Goal: Complete application form

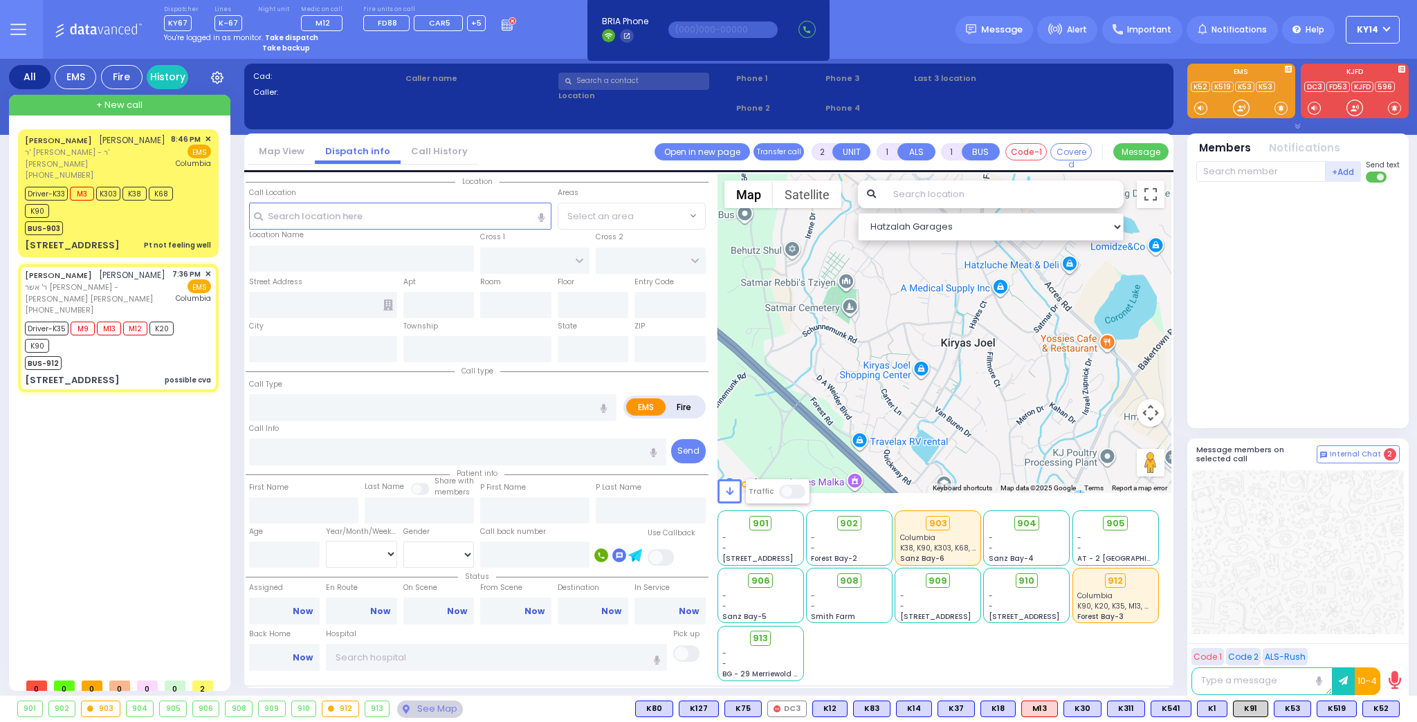
select select
radio input "true"
select select
select select "Hatzalah Garages"
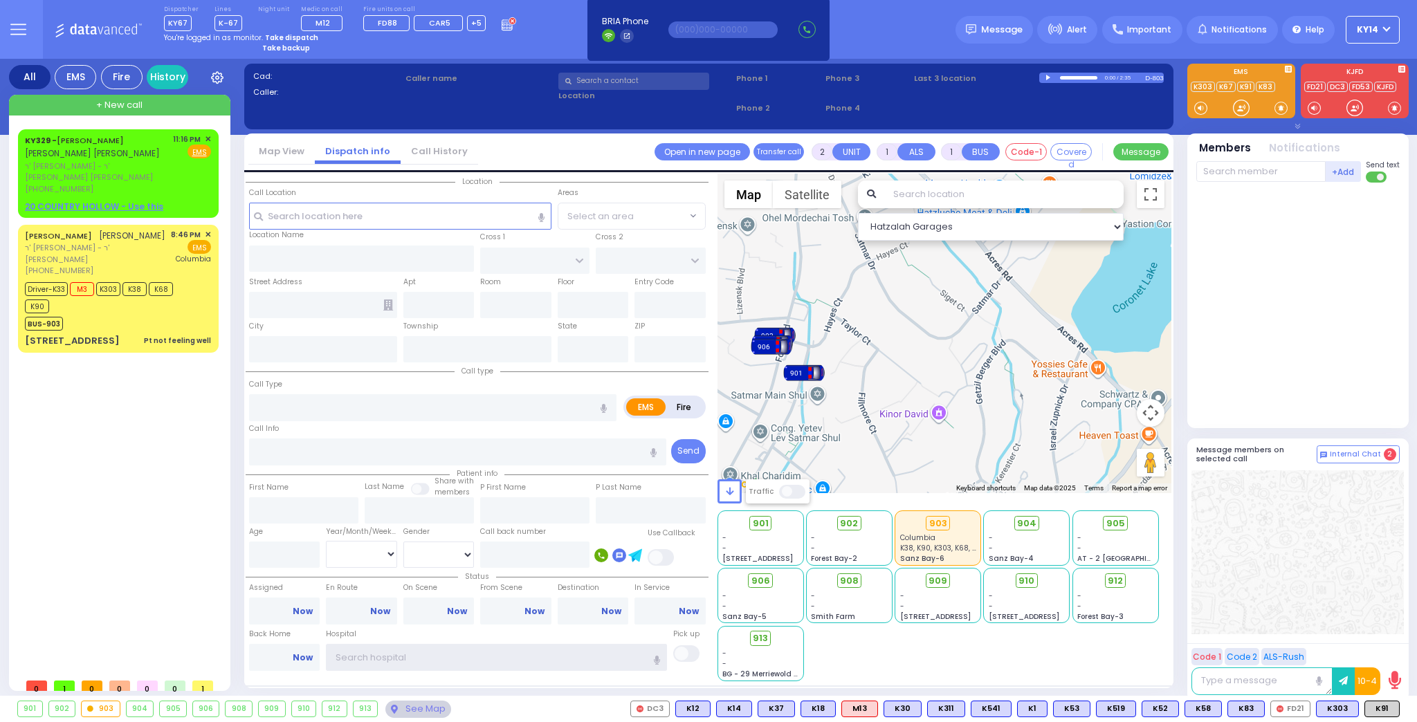
type input "ky14"
click at [132, 104] on span "+ New call" at bounding box center [119, 105] width 46 height 14
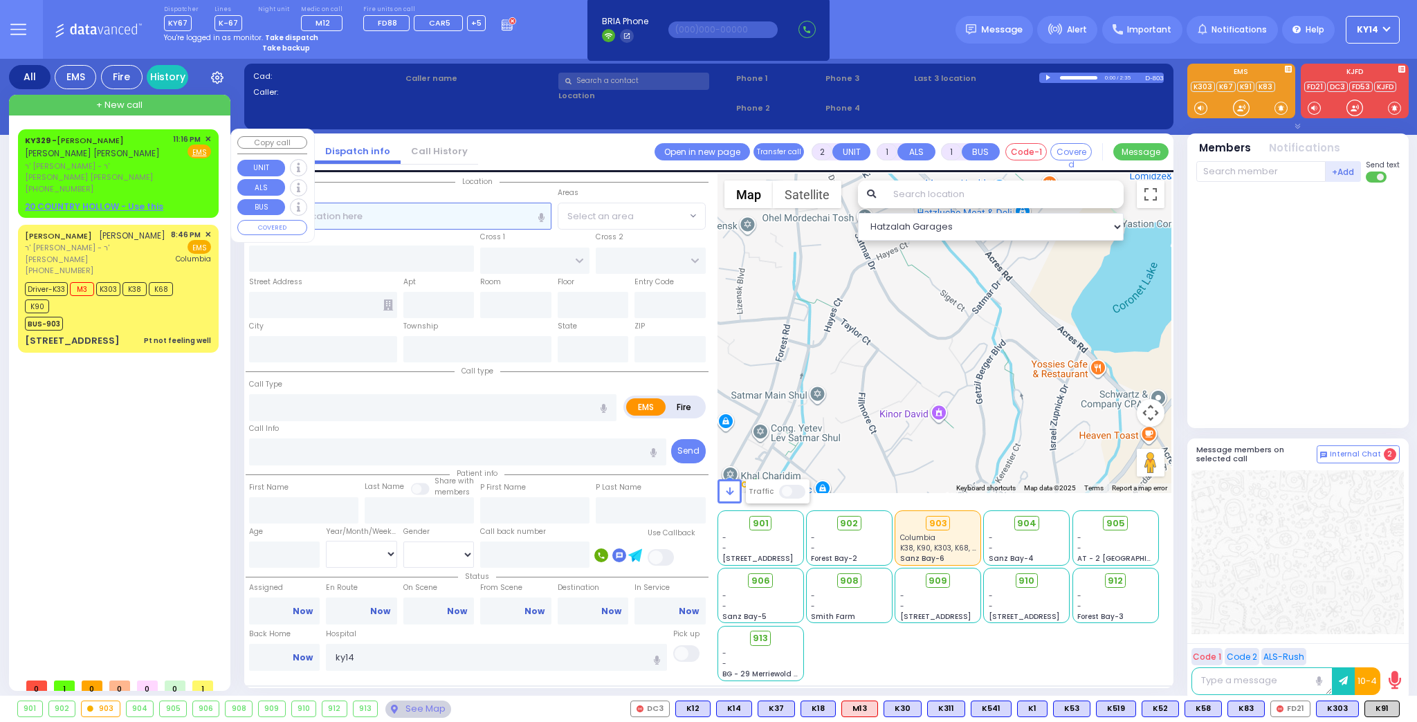
select select
radio input "true"
select select
type input "23:18"
select select "Hatzalah Garages"
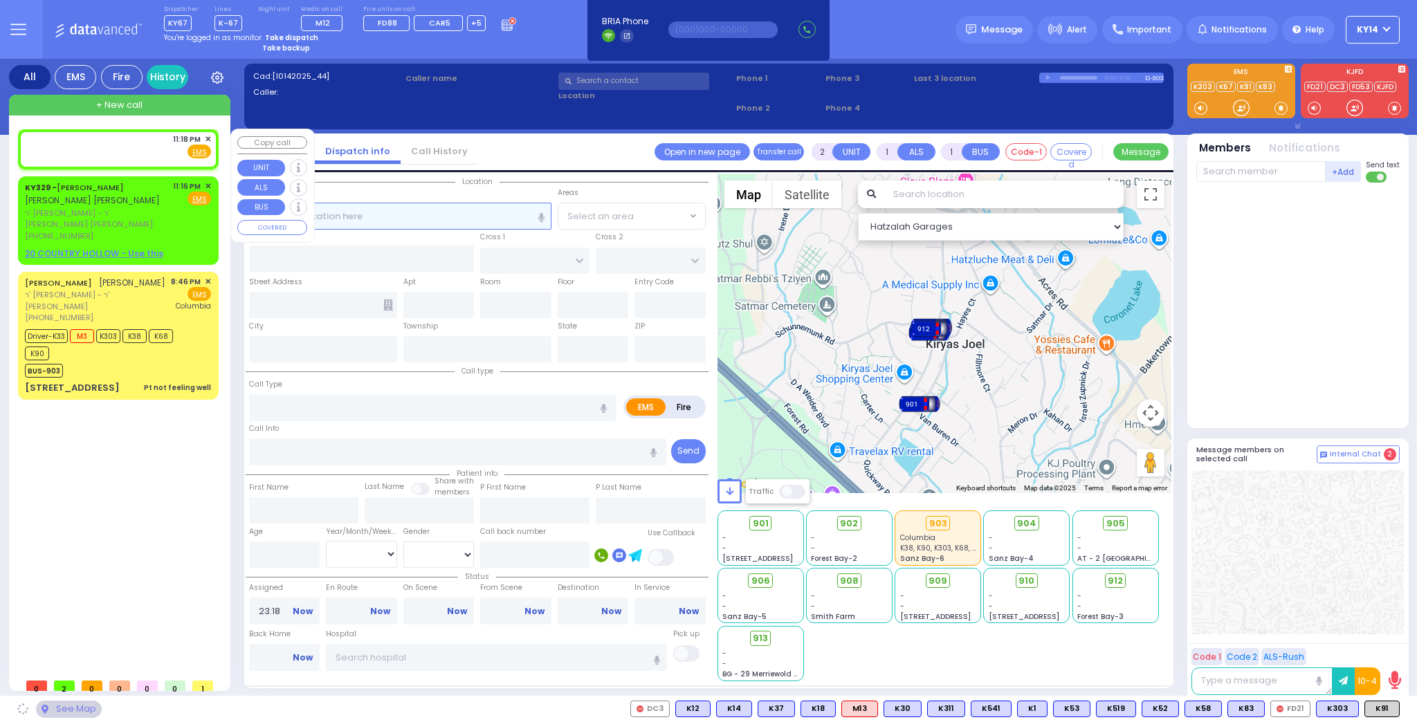
select select
radio input "true"
select select
select select "Hatzalah Garages"
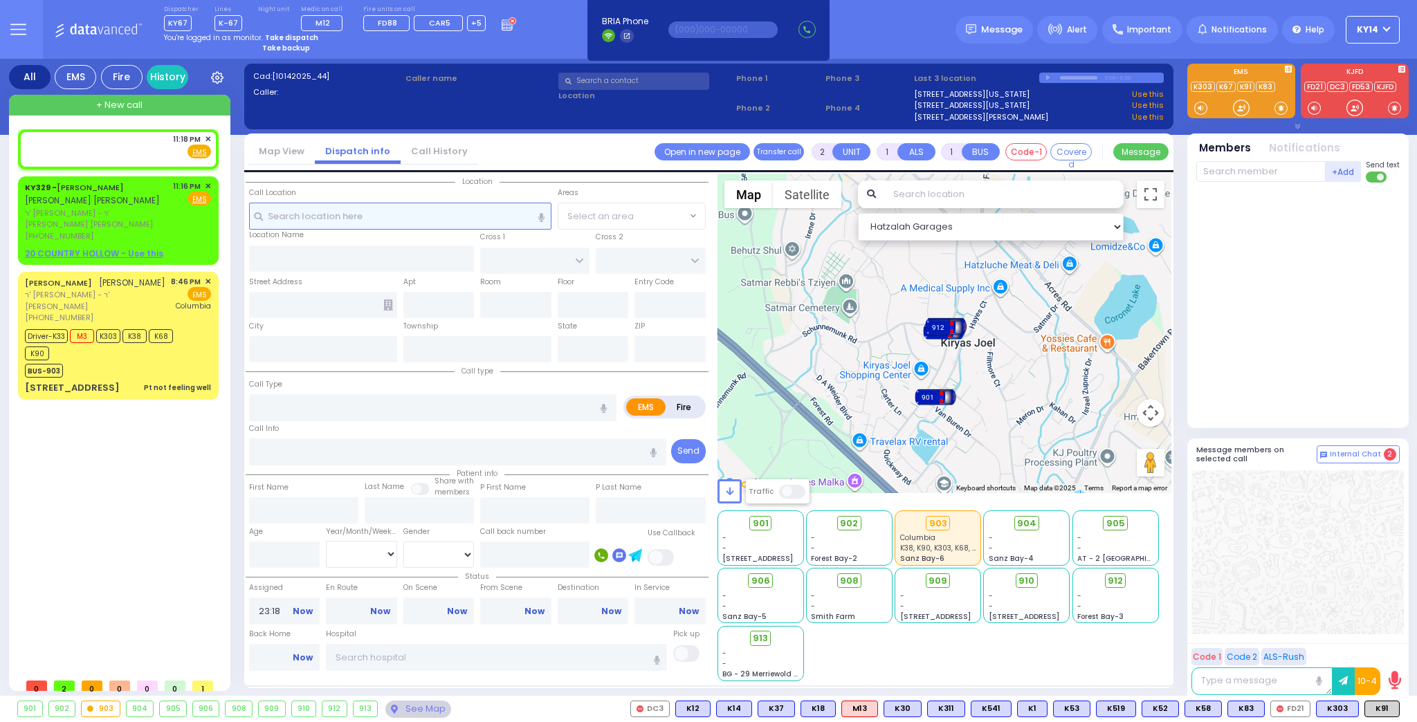
click at [363, 211] on input "text" at bounding box center [400, 216] width 302 height 26
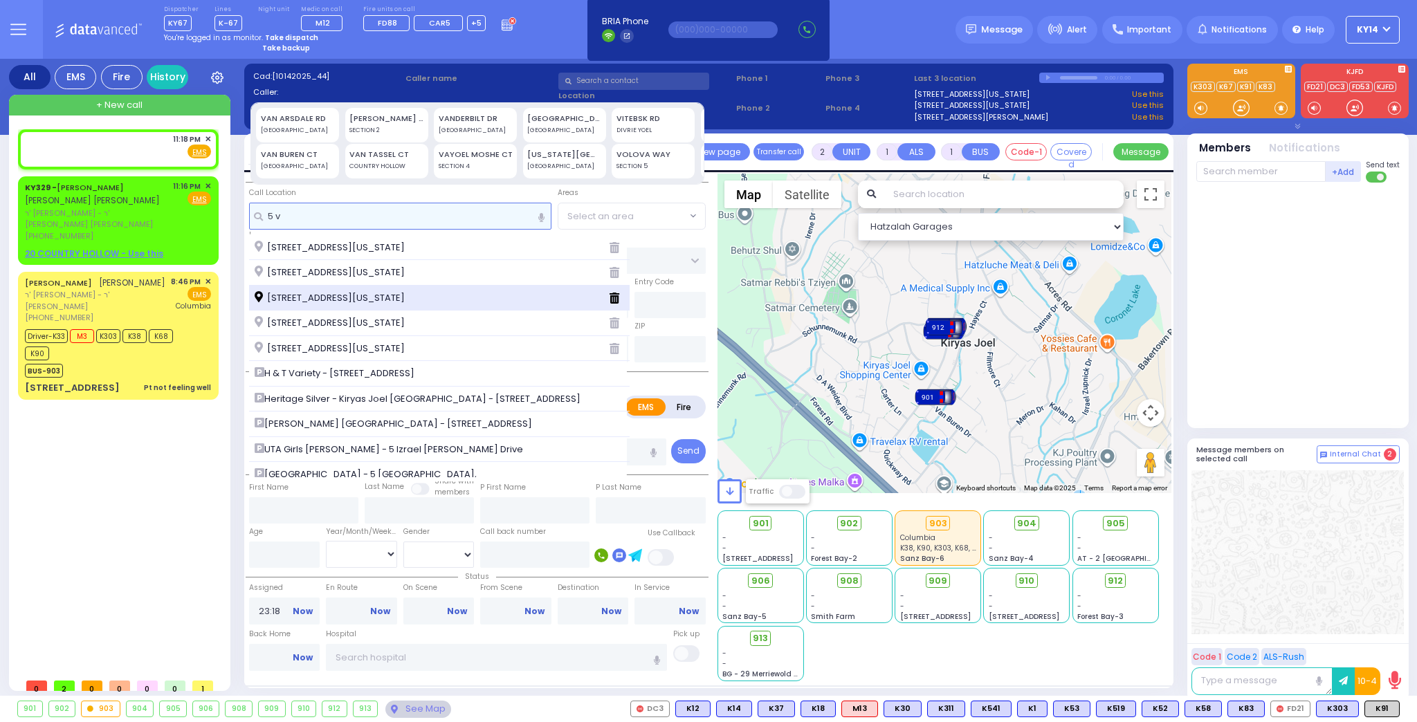
type input "5 v"
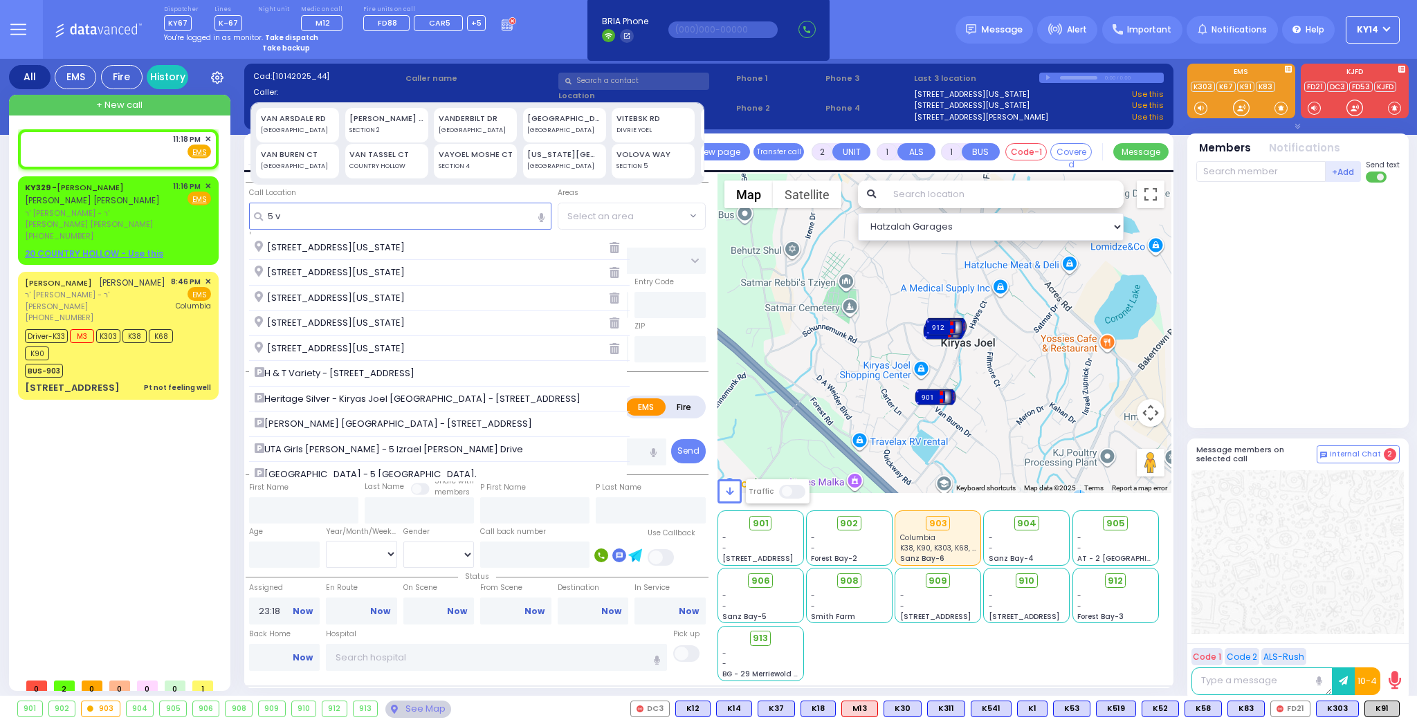
click at [319, 297] on span "[STREET_ADDRESS][US_STATE]" at bounding box center [332, 298] width 155 height 14
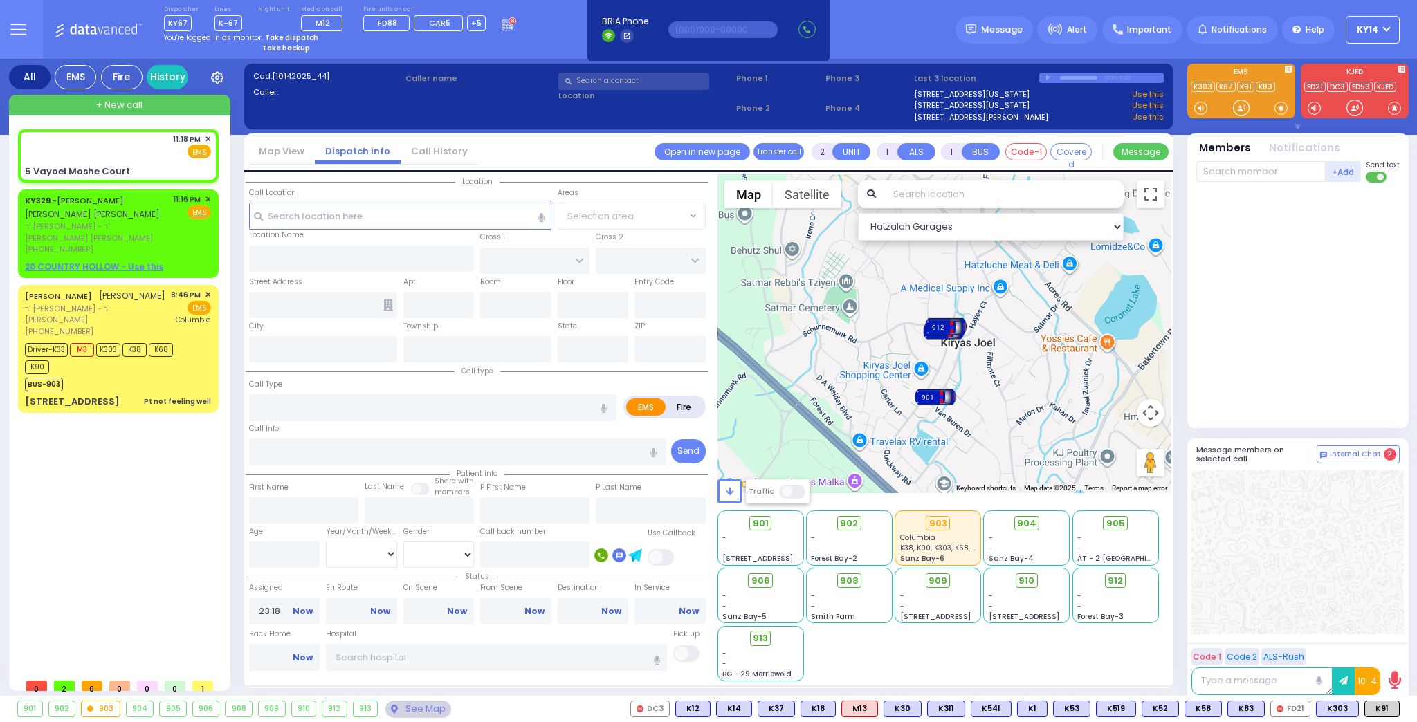
select select
radio input "true"
select select
select select "Hatzalah Garages"
type input "[PERSON_NAME] DR"
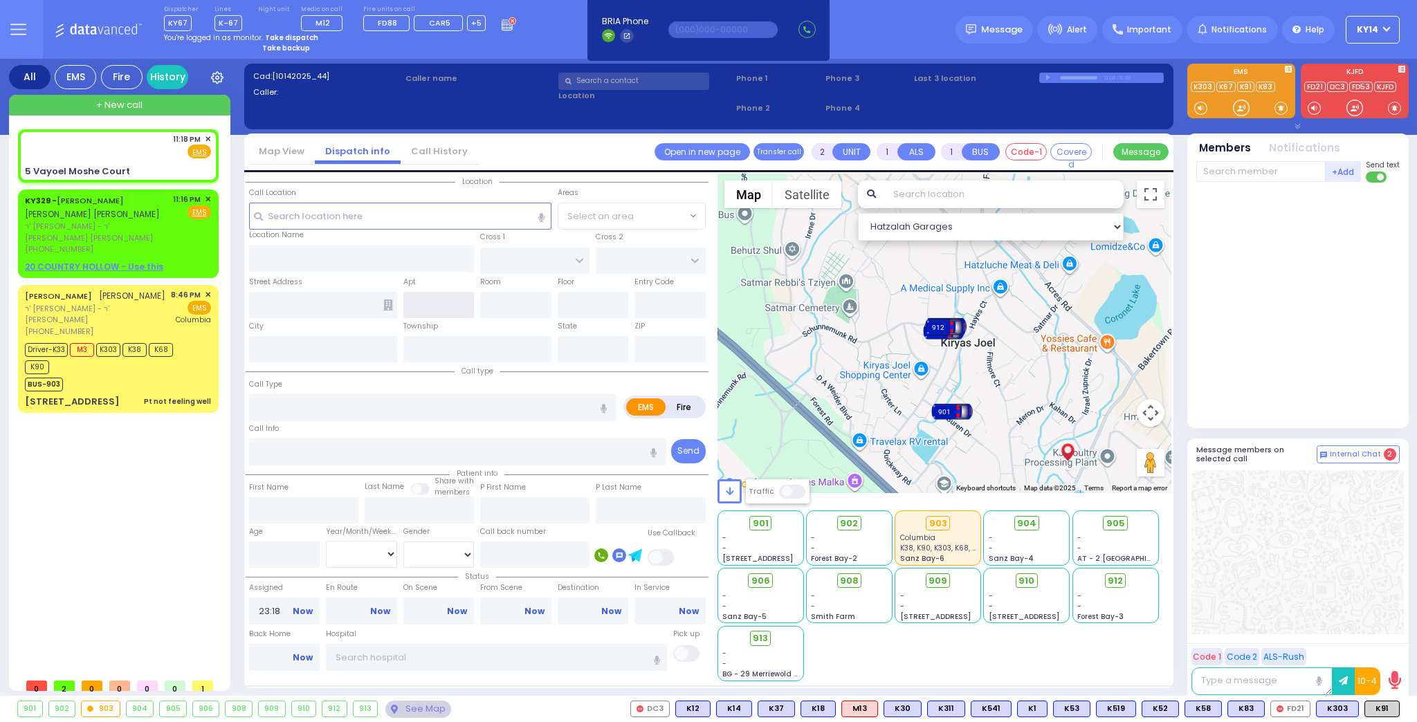
type input "5 Vayoel Moshe Court"
type input "Monroe"
type input "[US_STATE]"
type input "10950"
select select "SECTION 4"
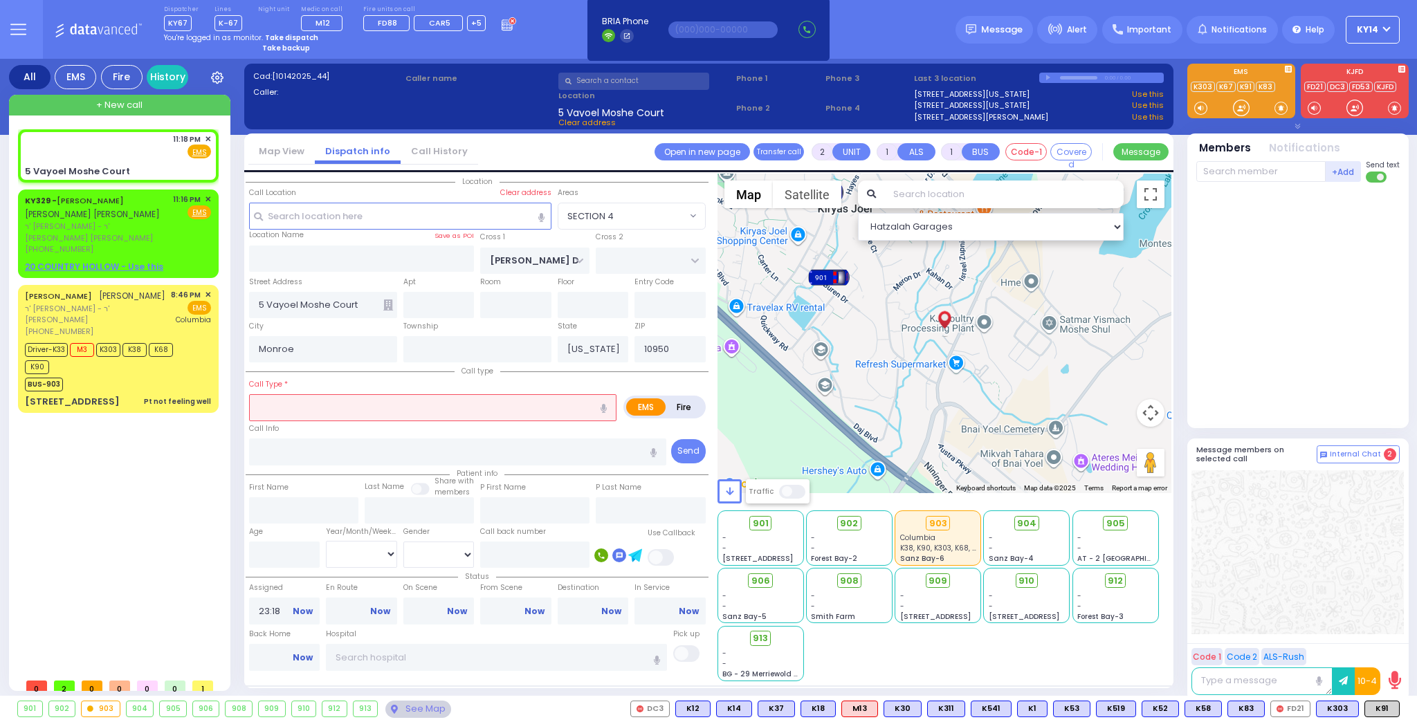
click at [388, 307] on icon at bounding box center [388, 305] width 10 height 11
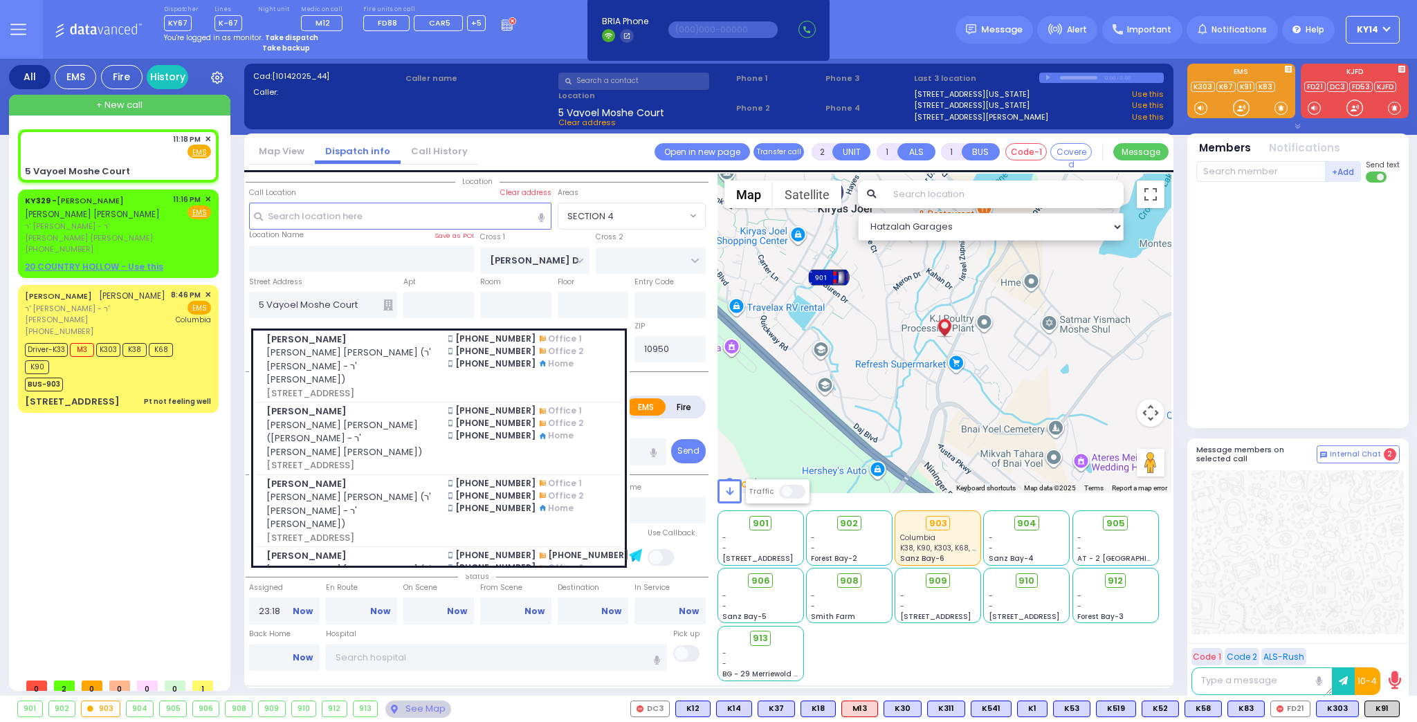
click at [333, 367] on span "[PERSON_NAME] [PERSON_NAME] (ר' [PERSON_NAME] - ר' [PERSON_NAME])" at bounding box center [348, 366] width 165 height 41
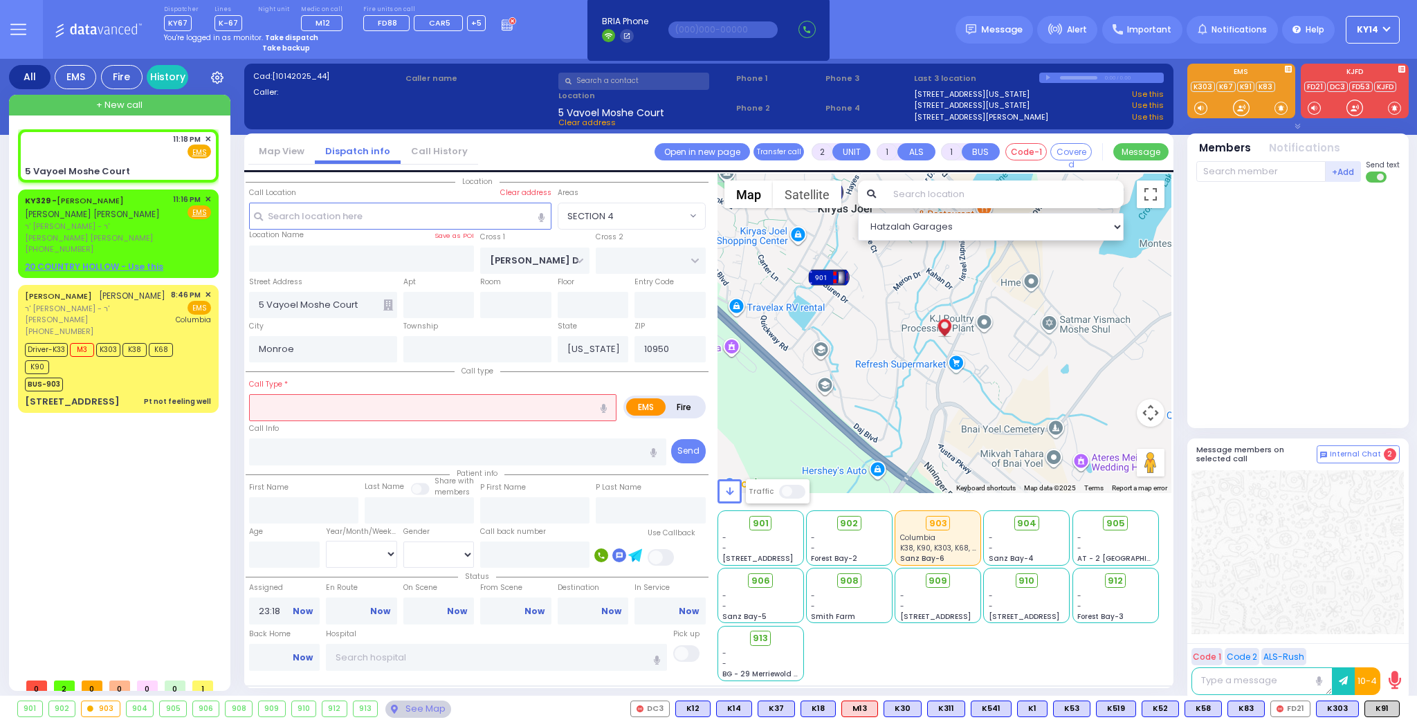
select select
radio input "true"
type input "ISRAEL HERSH"
type input "WEISS"
select select
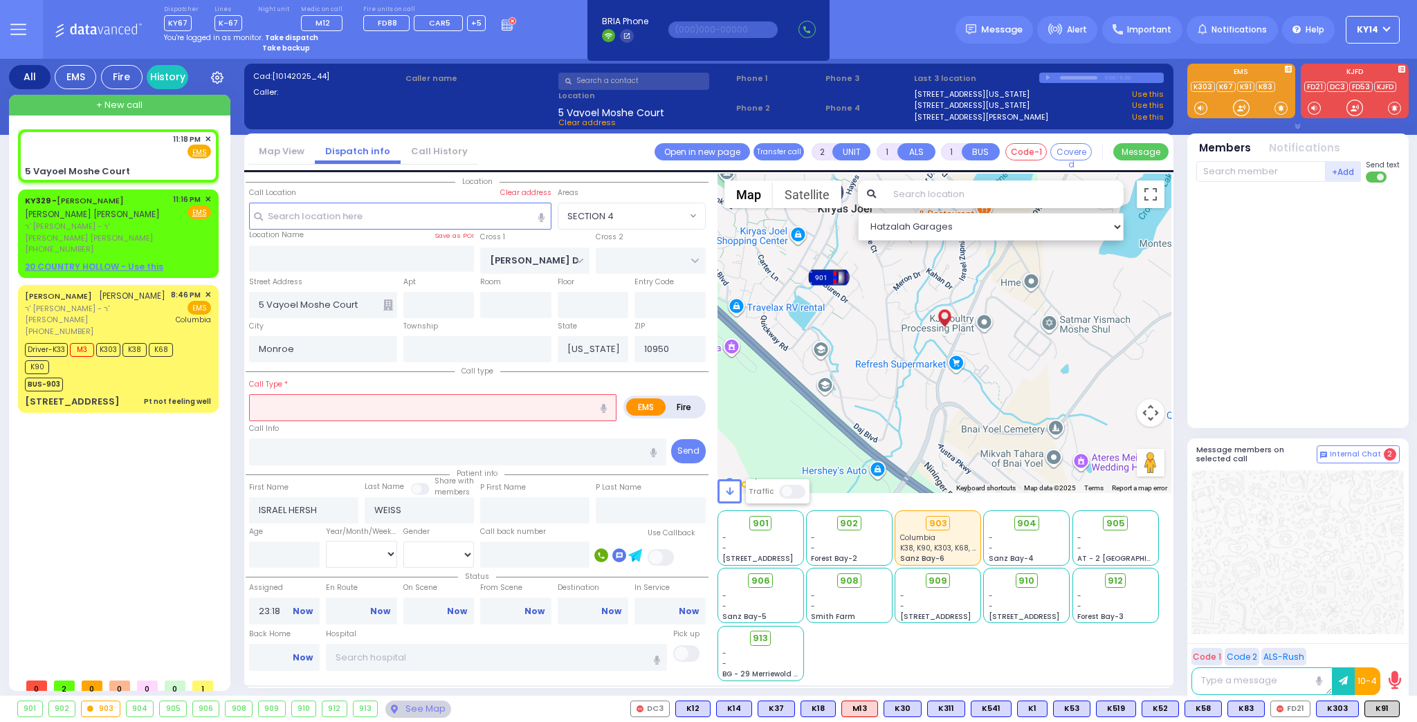
select select "Hatzalah Garages"
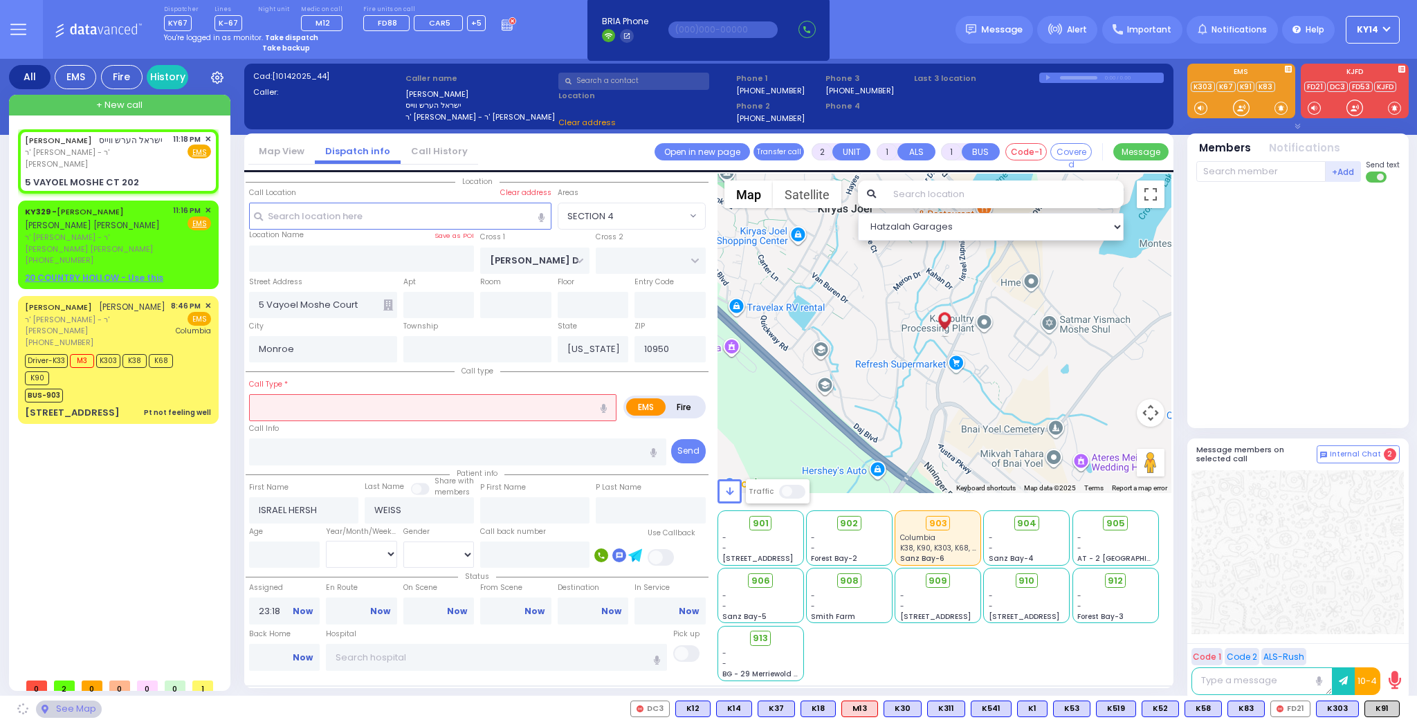
type input "5 VAYOEL MOSHE CT"
type input "202"
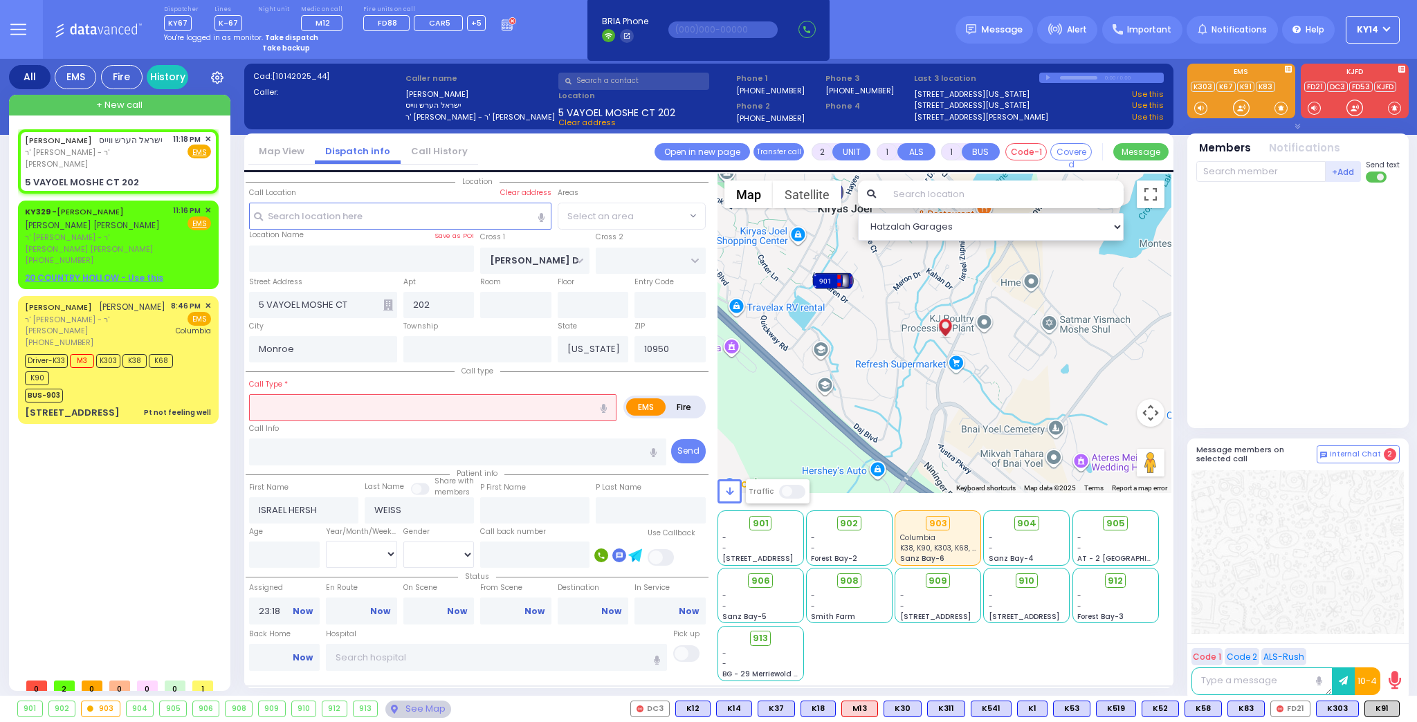
select select "SECTION 4"
click at [601, 404] on icon "button" at bounding box center [603, 408] width 6 height 9
type input "check the sugar"
select select
radio input "true"
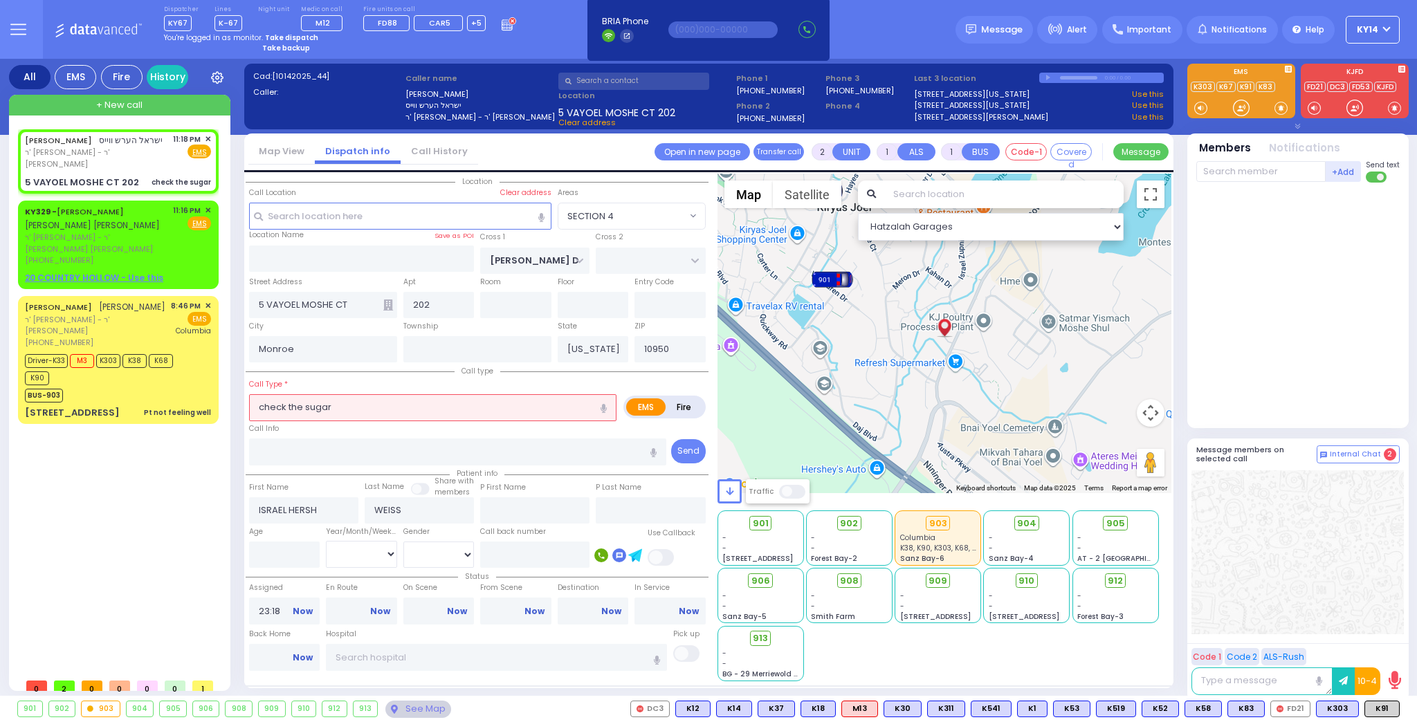
select select
select select "Hatzalah Garages"
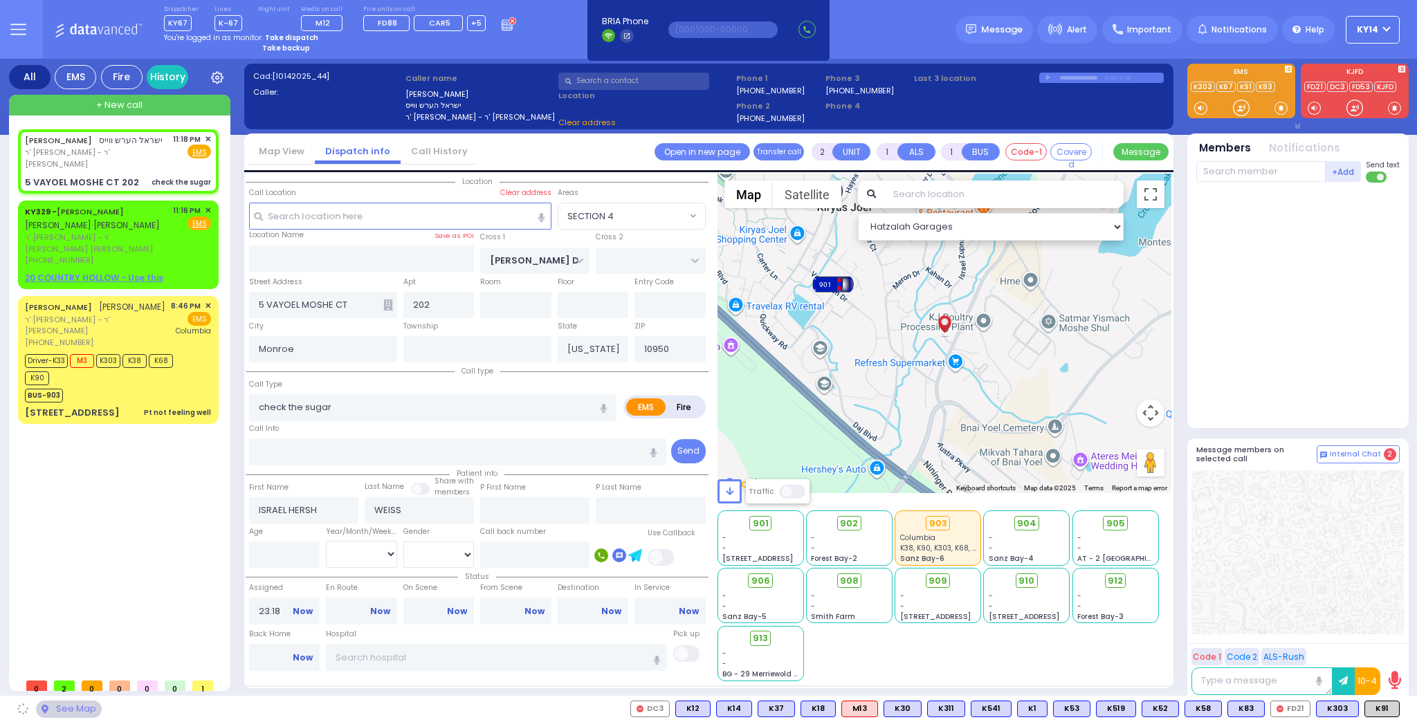
select select "SECTION 4"
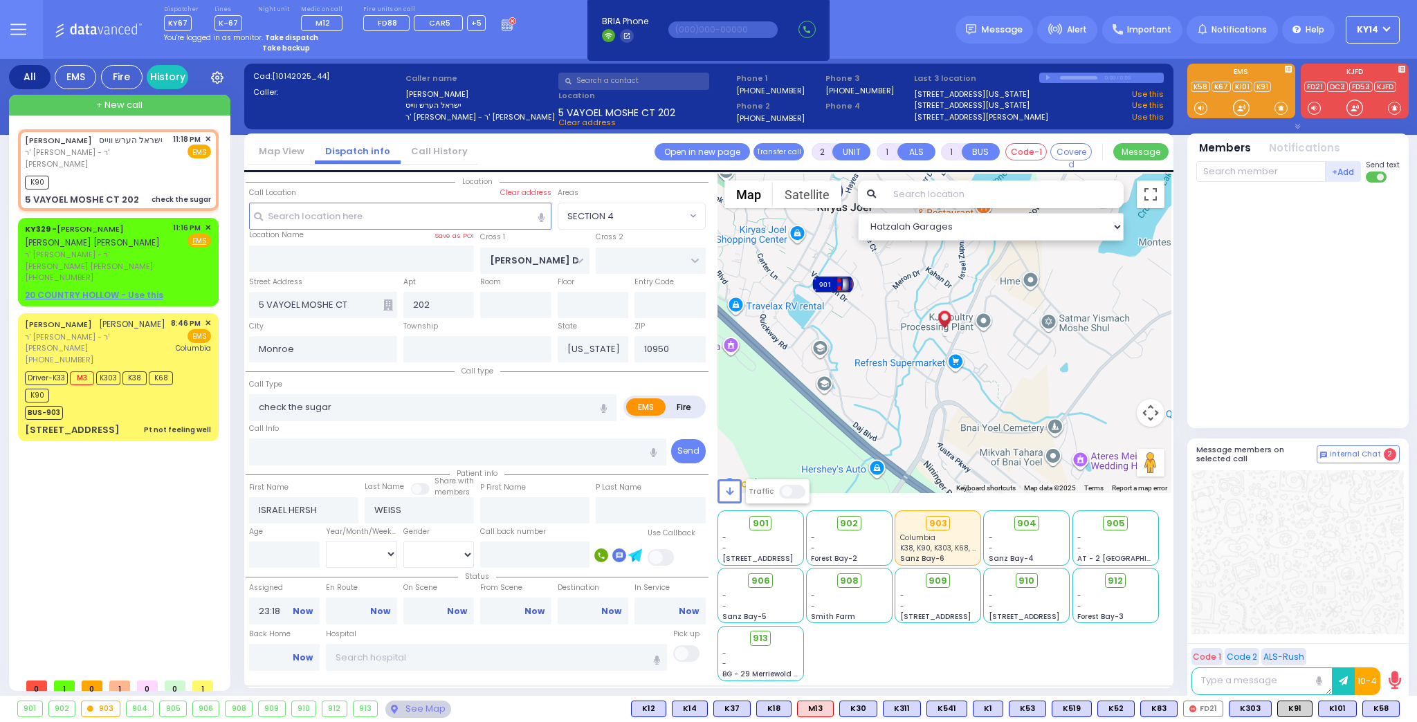
select select
radio input "true"
select select
type input "23:19"
select select "Hatzalah Garages"
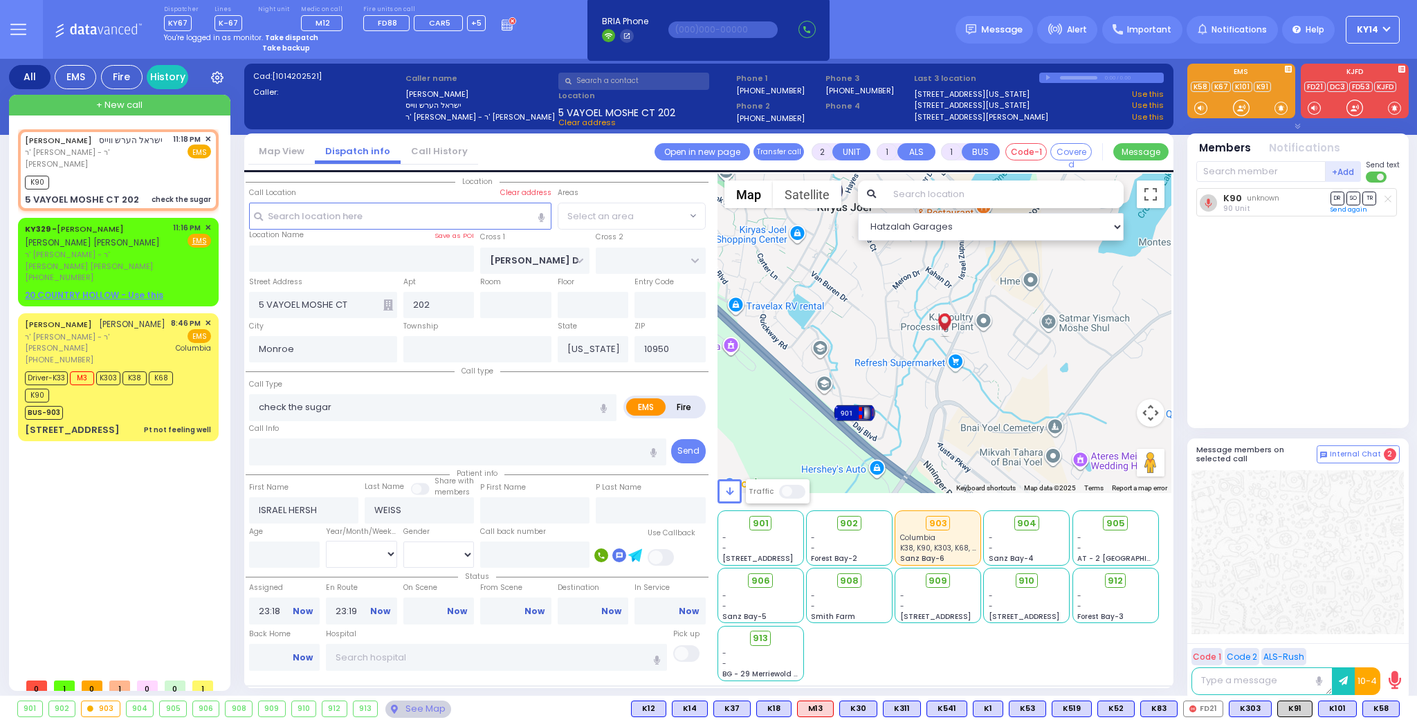
select select "SECTION 4"
select select
radio input "true"
select select
select select "Hatzalah Garages"
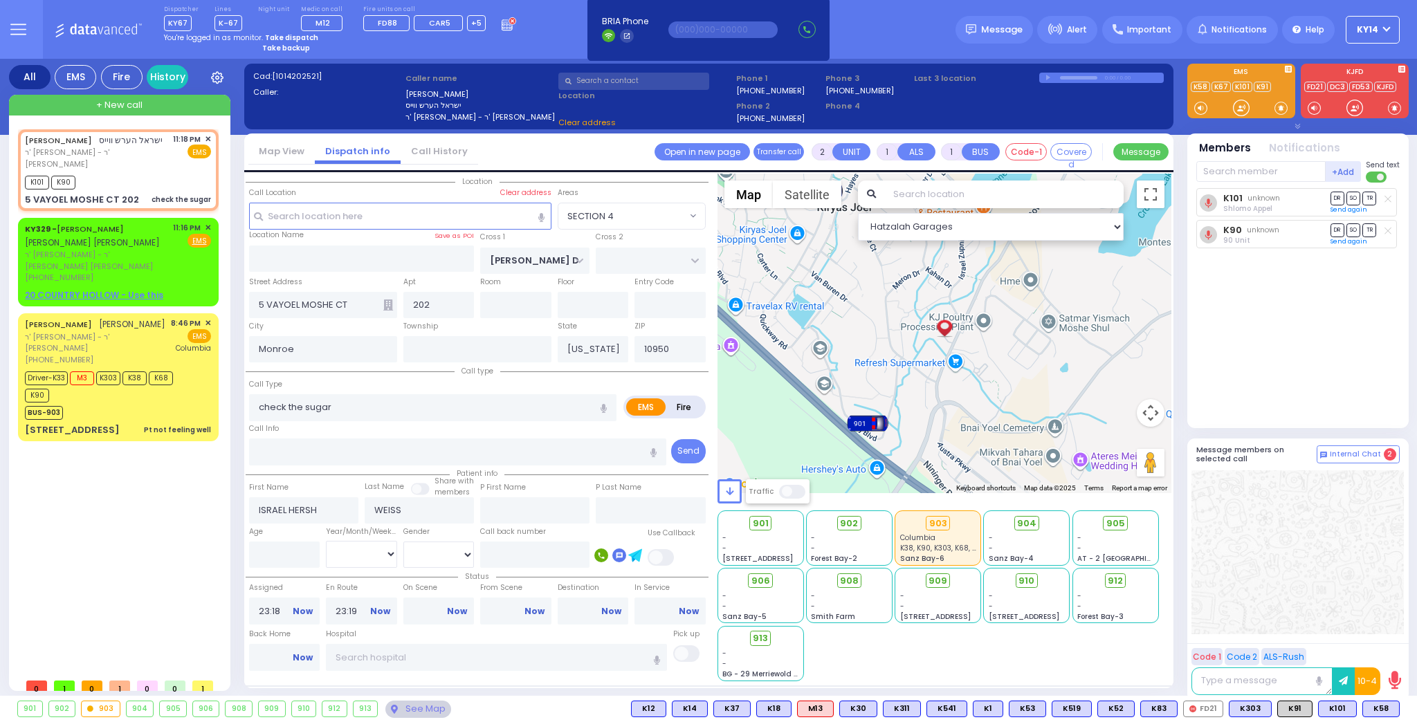
select select "SECTION 4"
select select
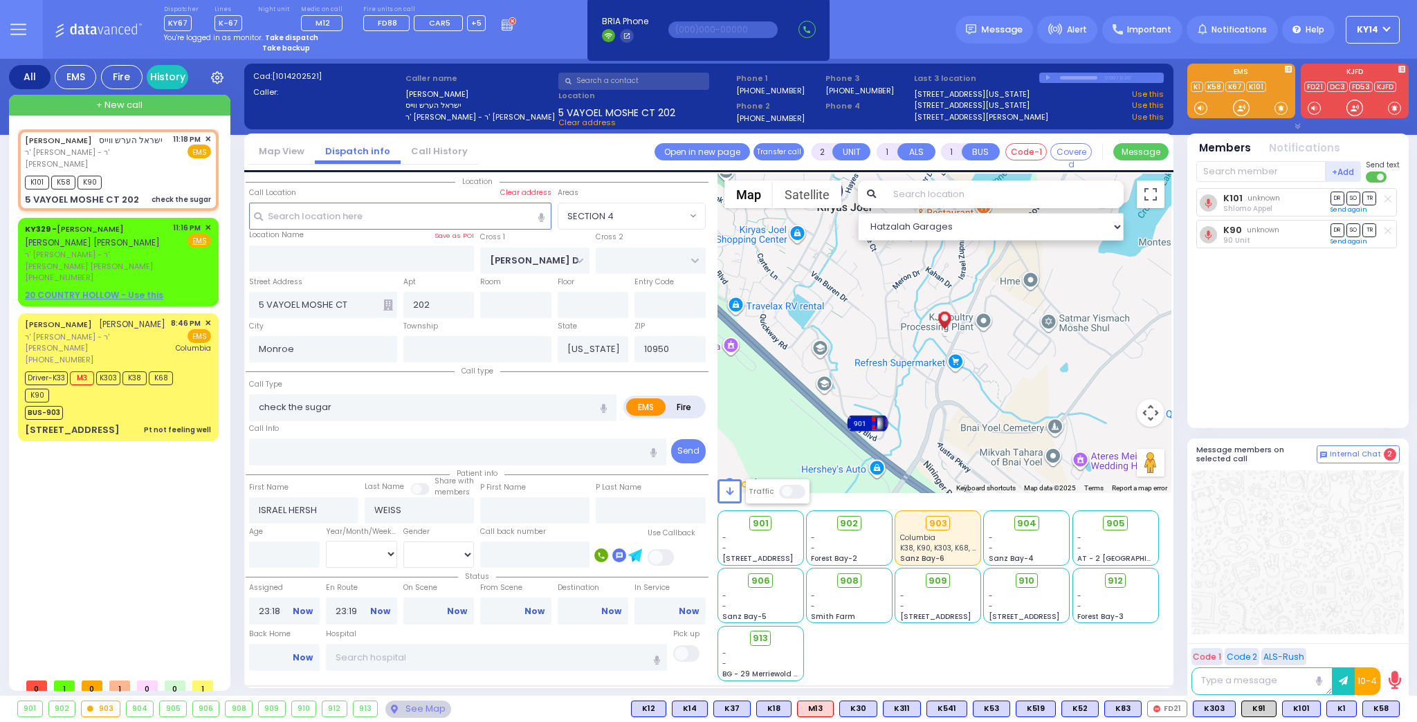
radio input "true"
select select
select select "Hatzalah Garages"
select select "SECTION 4"
